Goal: Register for event/course

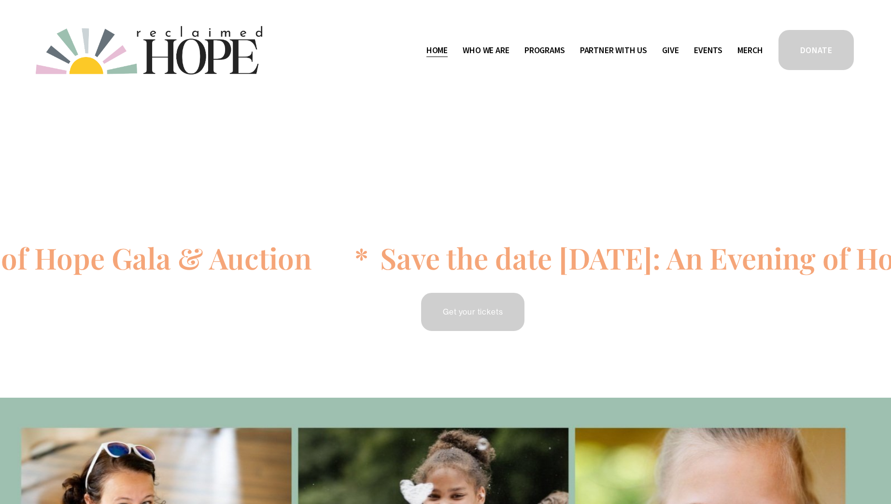
click at [707, 50] on link "Events" at bounding box center [708, 50] width 29 height 15
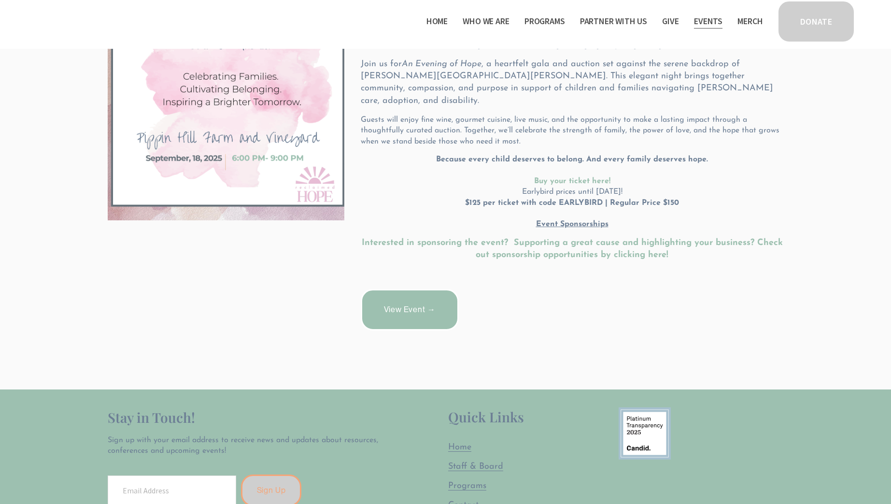
scroll to position [276, 0]
click at [421, 304] on link "View Event →" at bounding box center [410, 310] width 98 height 42
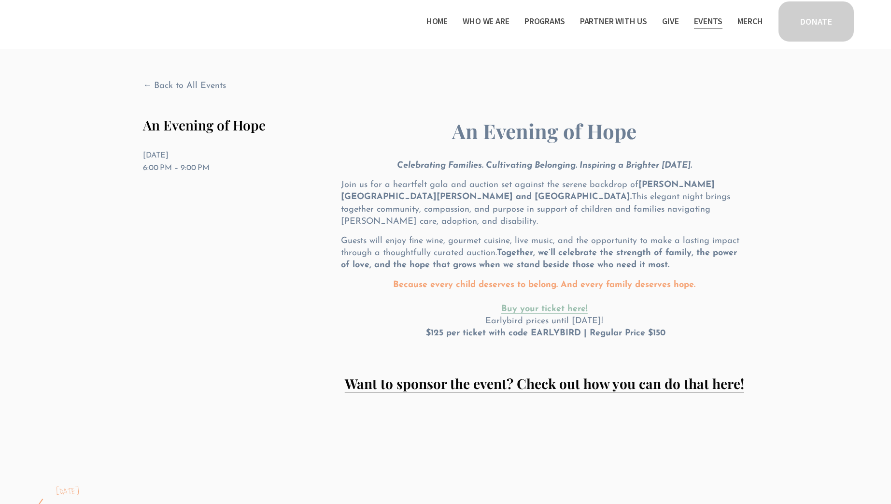
scroll to position [28, 0]
click at [374, 158] on div "An Evening of Hope Celebrating Families. Cultivating Belonging. Inspiring a Bri…" at bounding box center [544, 254] width 407 height 276
